Goal: Task Accomplishment & Management: Use online tool/utility

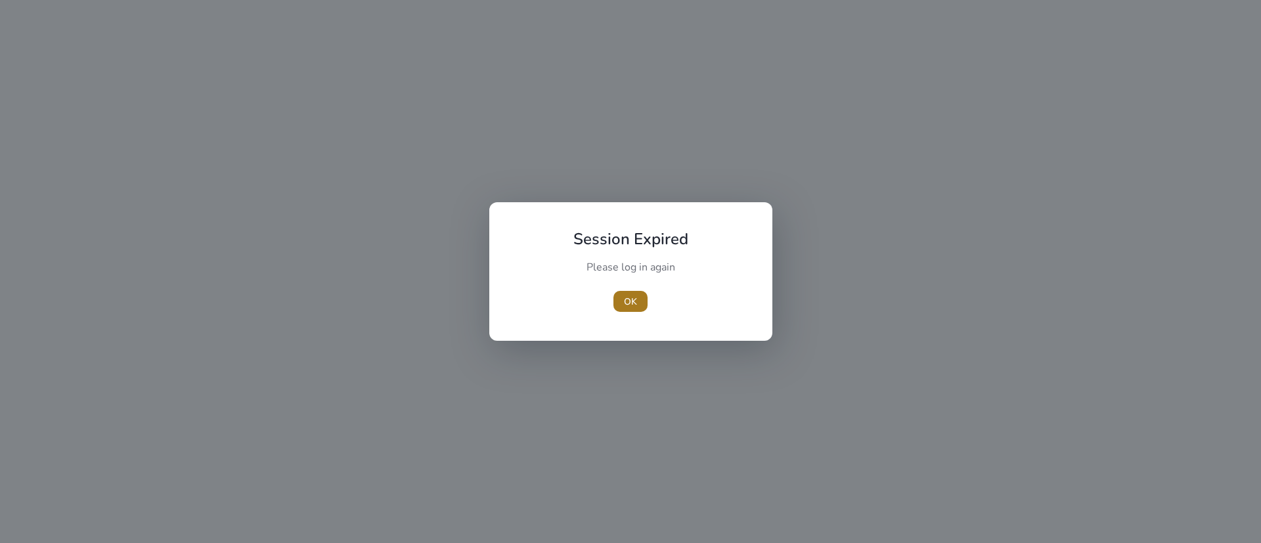
click at [627, 303] on span "OK" at bounding box center [630, 302] width 13 height 14
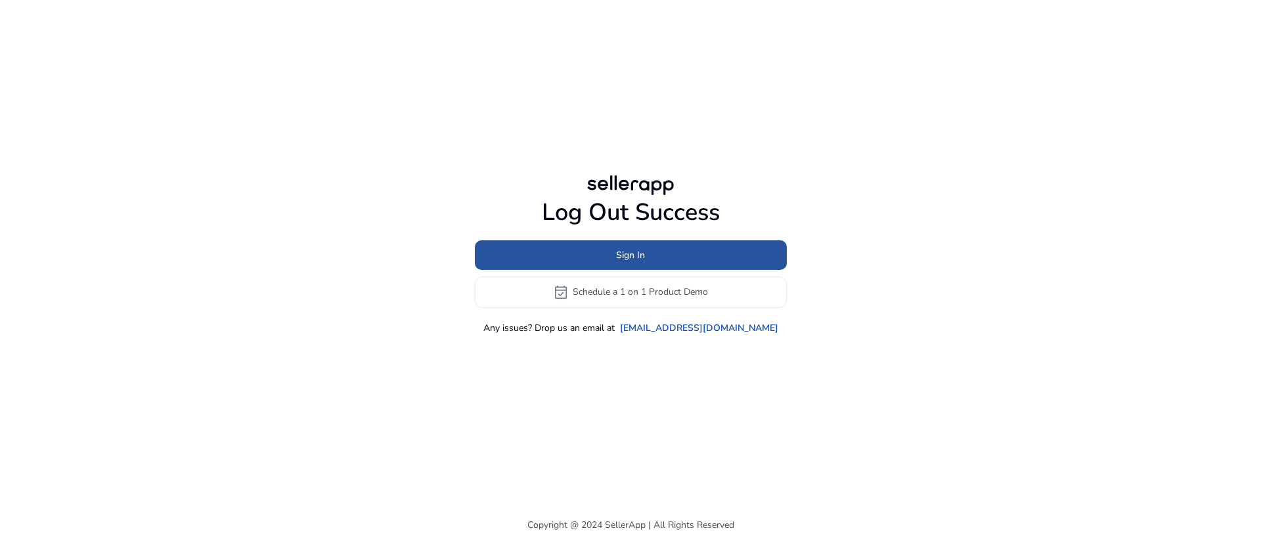
click at [615, 240] on span at bounding box center [631, 255] width 312 height 32
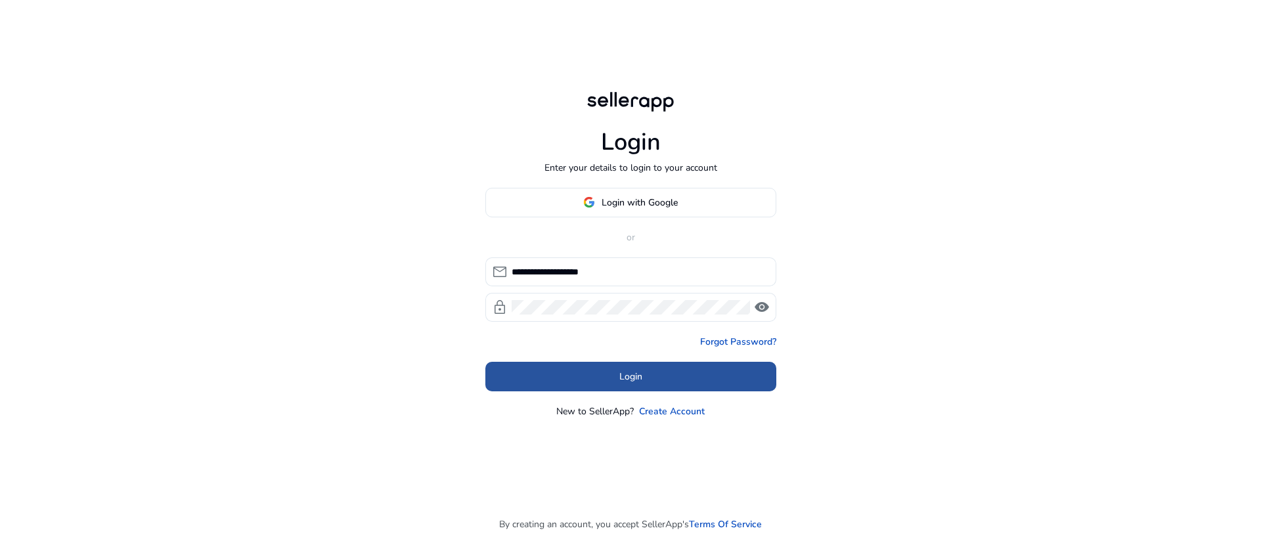
click at [644, 384] on span at bounding box center [630, 377] width 291 height 32
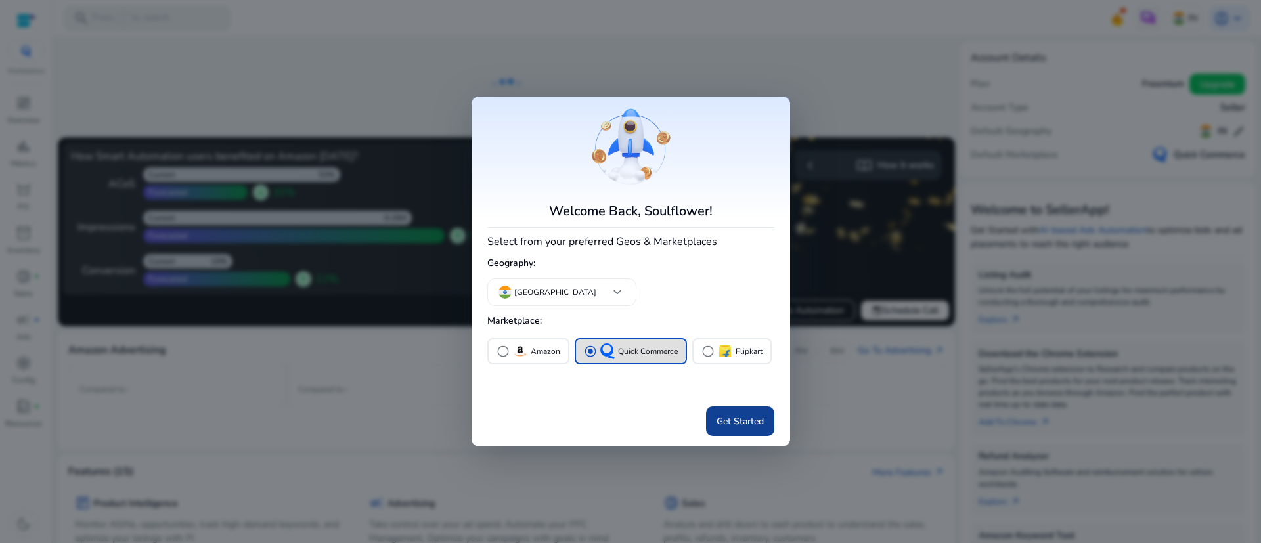
click at [732, 425] on span "Get Started" at bounding box center [740, 421] width 47 height 14
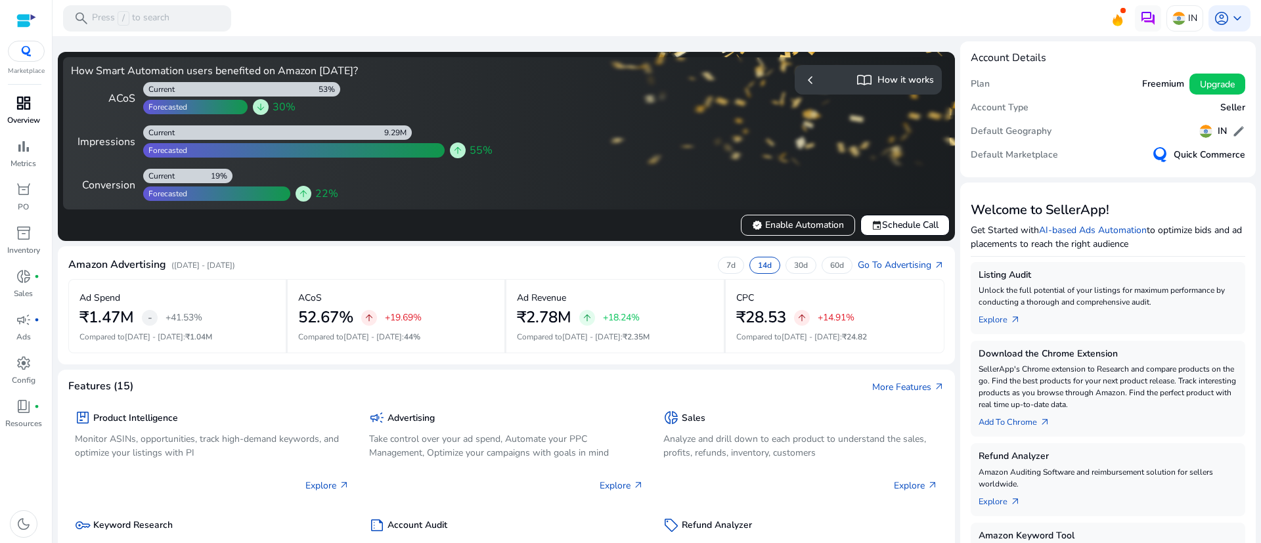
click at [24, 101] on span "dashboard" at bounding box center [24, 103] width 16 height 16
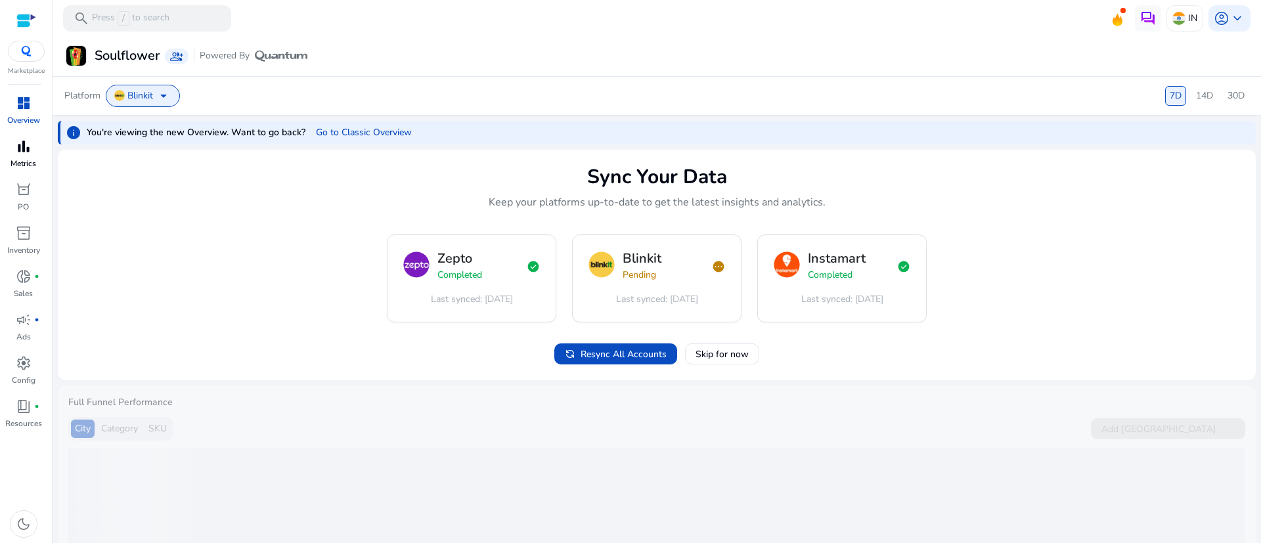
click at [24, 148] on span "bar_chart" at bounding box center [24, 147] width 16 height 16
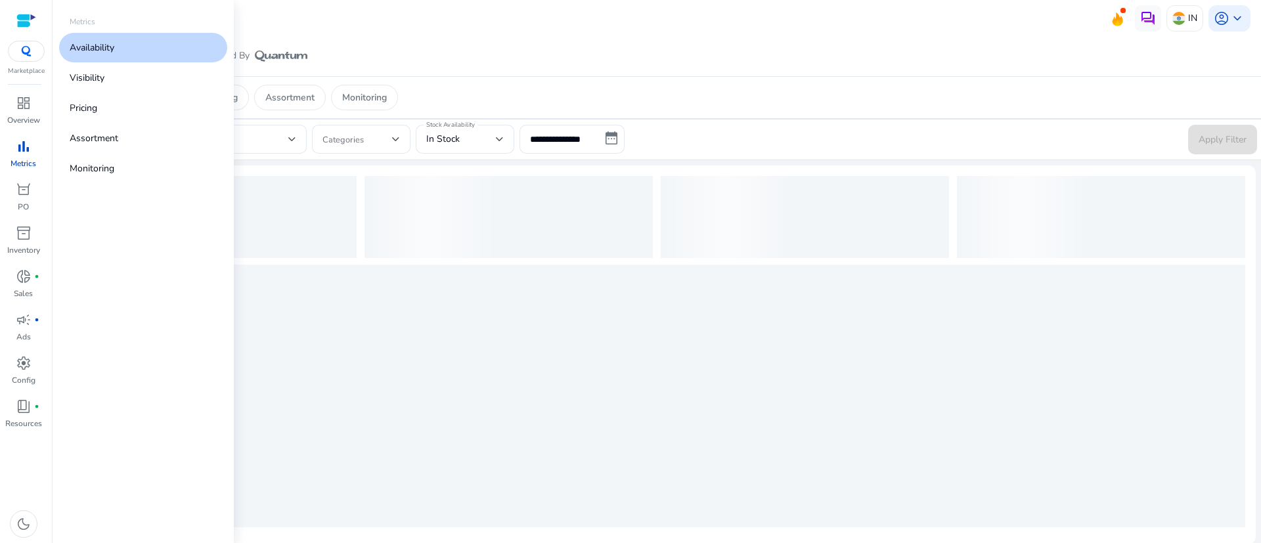
click at [99, 41] on p "Availability" at bounding box center [92, 48] width 45 height 14
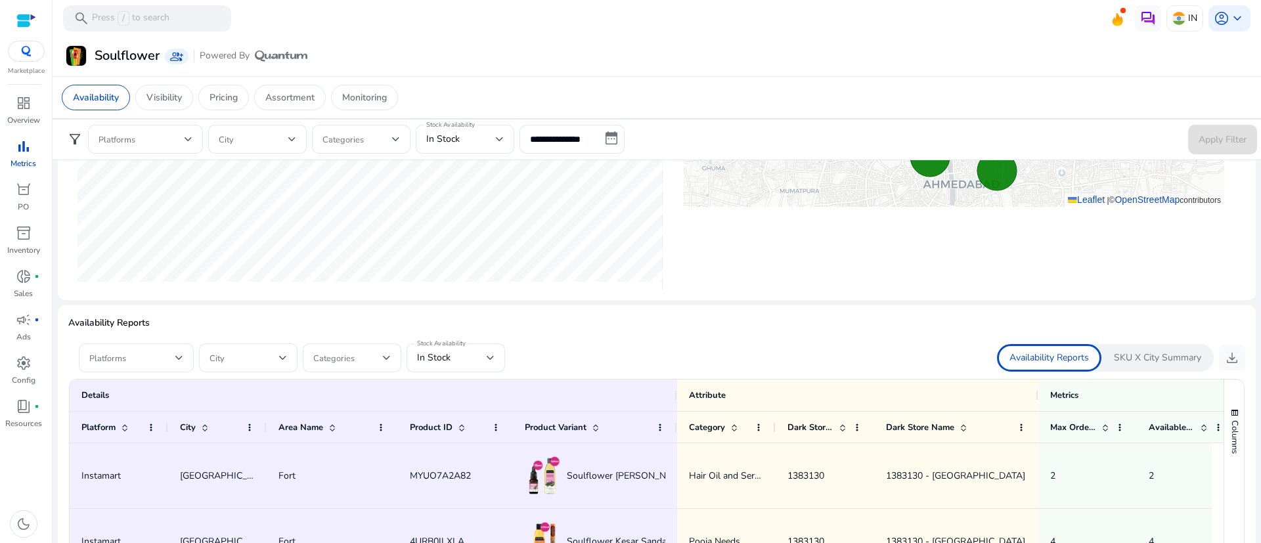
scroll to position [1056, 0]
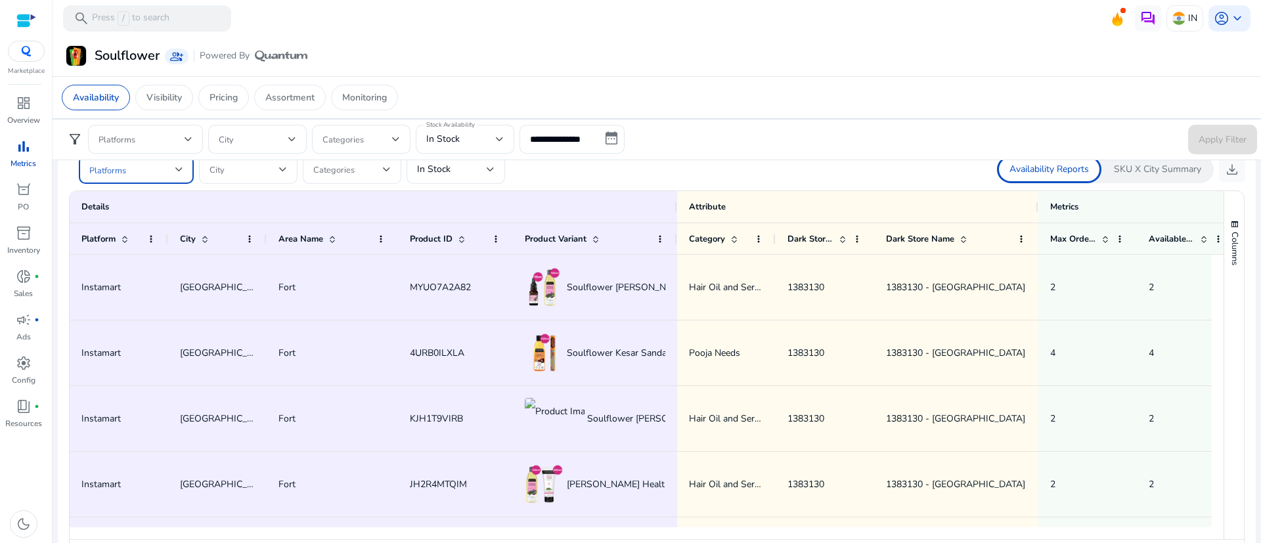
click at [177, 173] on div at bounding box center [179, 170] width 8 height 16
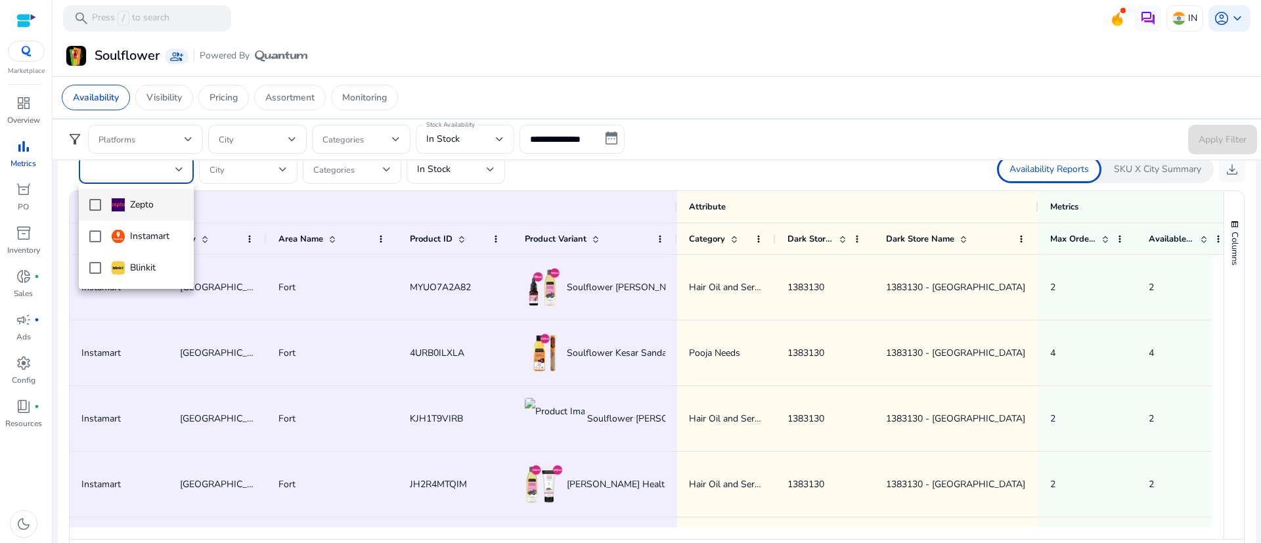
scroll to position [0, 0]
click at [87, 229] on mat-option "Instamart" at bounding box center [136, 237] width 115 height 32
click at [557, 372] on div at bounding box center [630, 271] width 1261 height 543
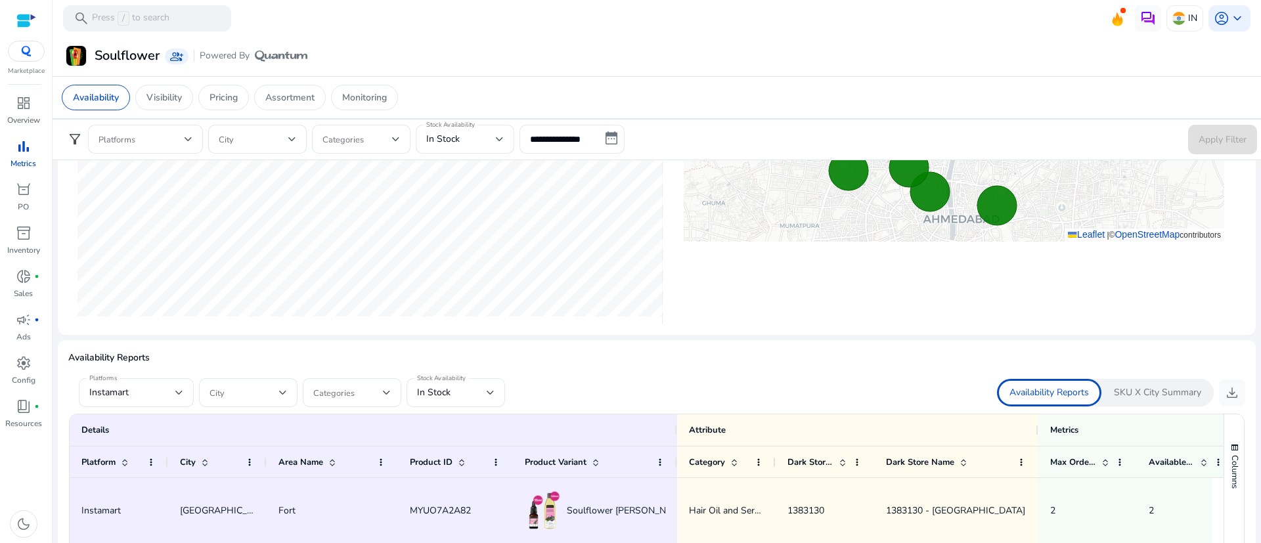
scroll to position [814, 0]
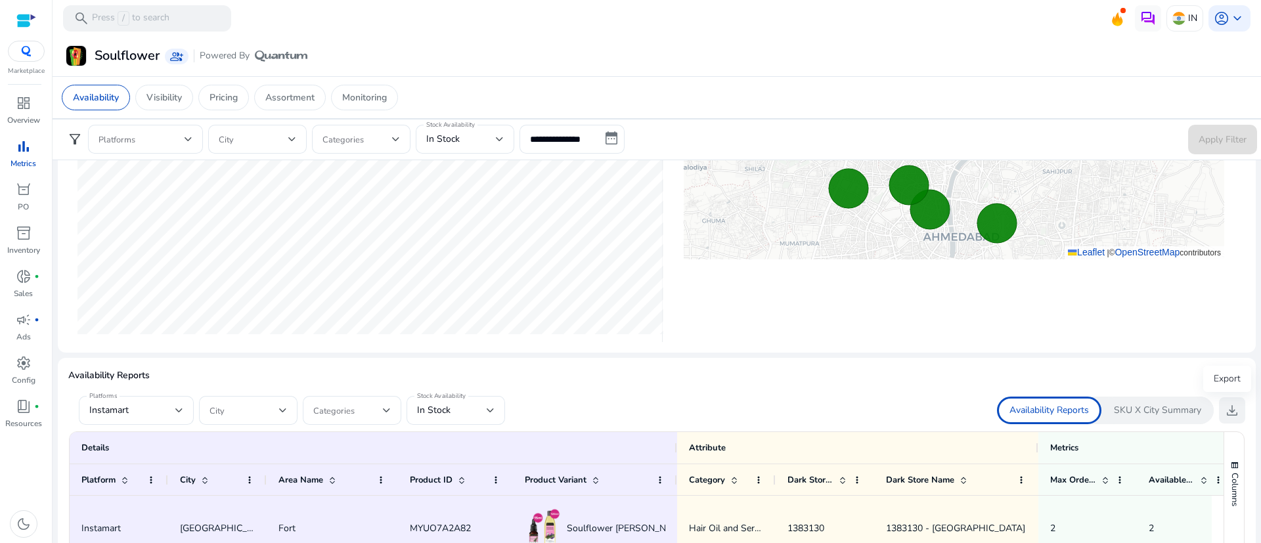
click at [1232, 403] on span "download" at bounding box center [1232, 411] width 16 height 16
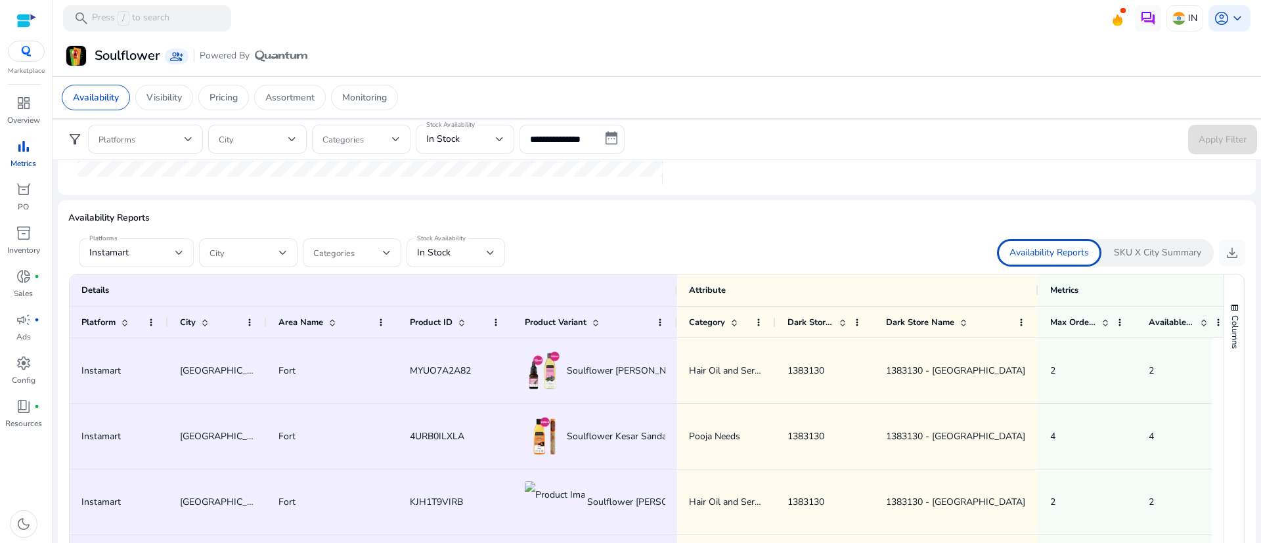
scroll to position [933, 0]
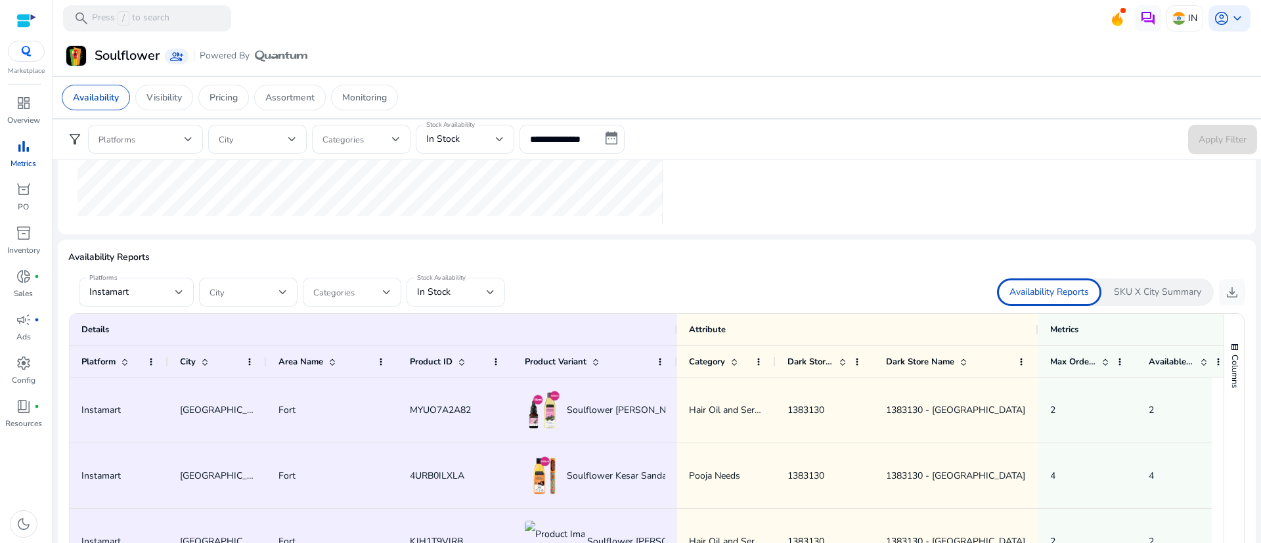
click at [491, 297] on div at bounding box center [491, 292] width 8 height 16
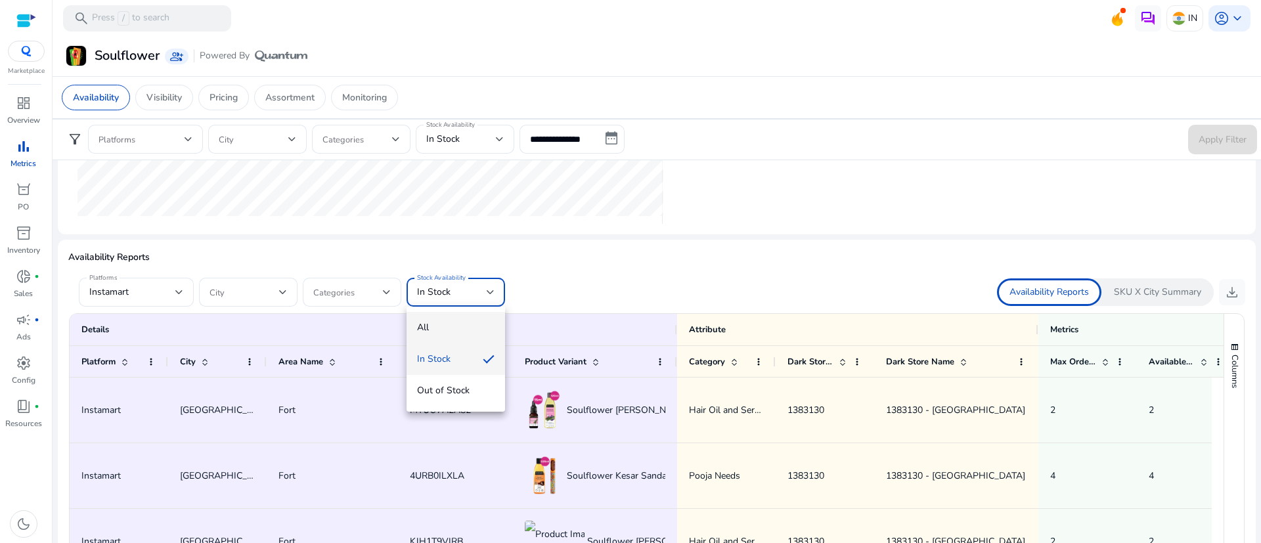
click at [437, 332] on span "All" at bounding box center [456, 328] width 78 height 14
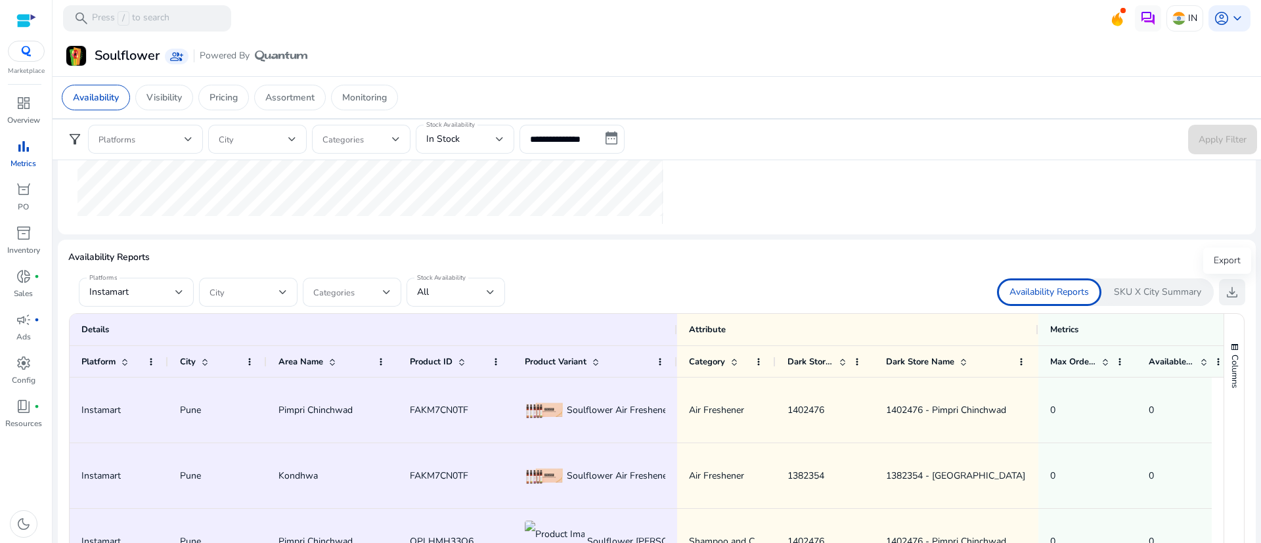
click at [1232, 292] on span "download" at bounding box center [1232, 292] width 16 height 16
